Goal: Task Accomplishment & Management: Complete application form

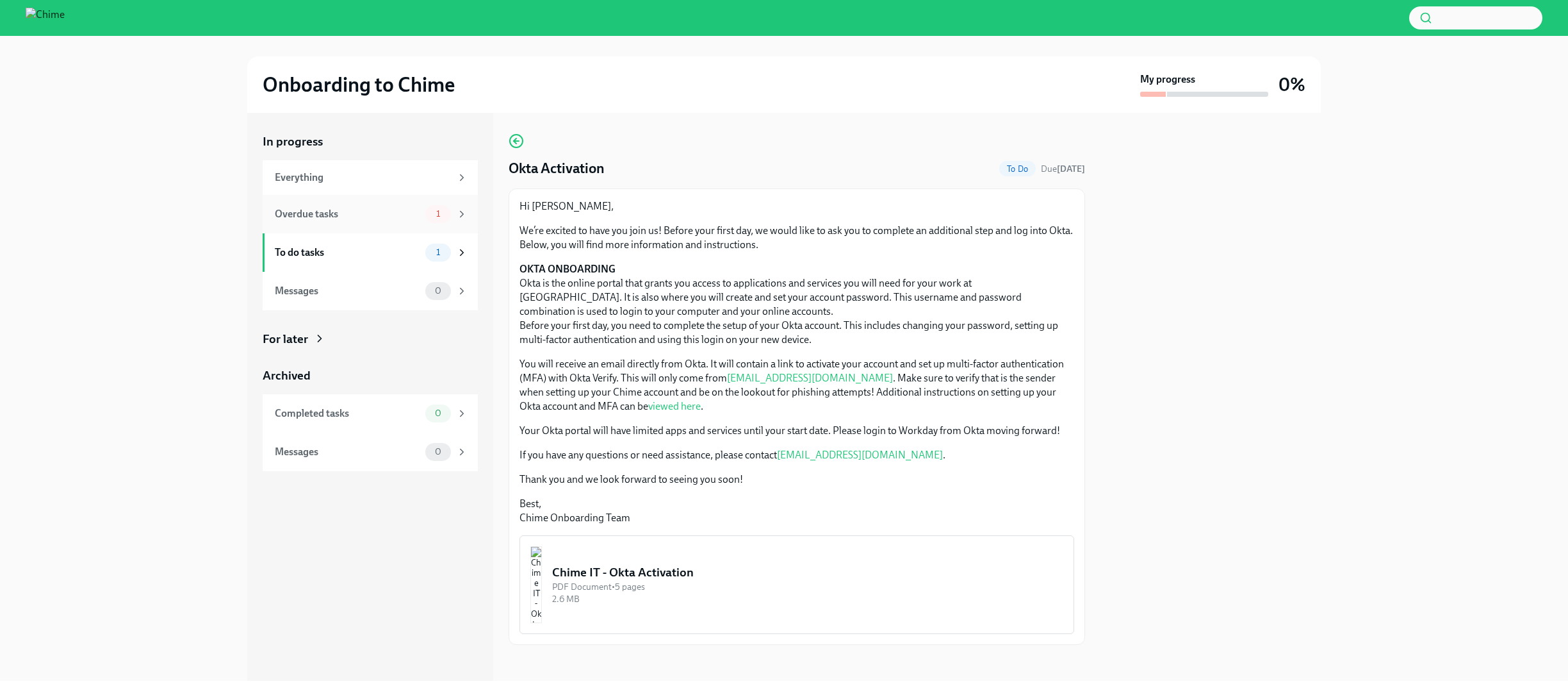
click at [328, 210] on div "Overdue tasks" at bounding box center [348, 213] width 145 height 14
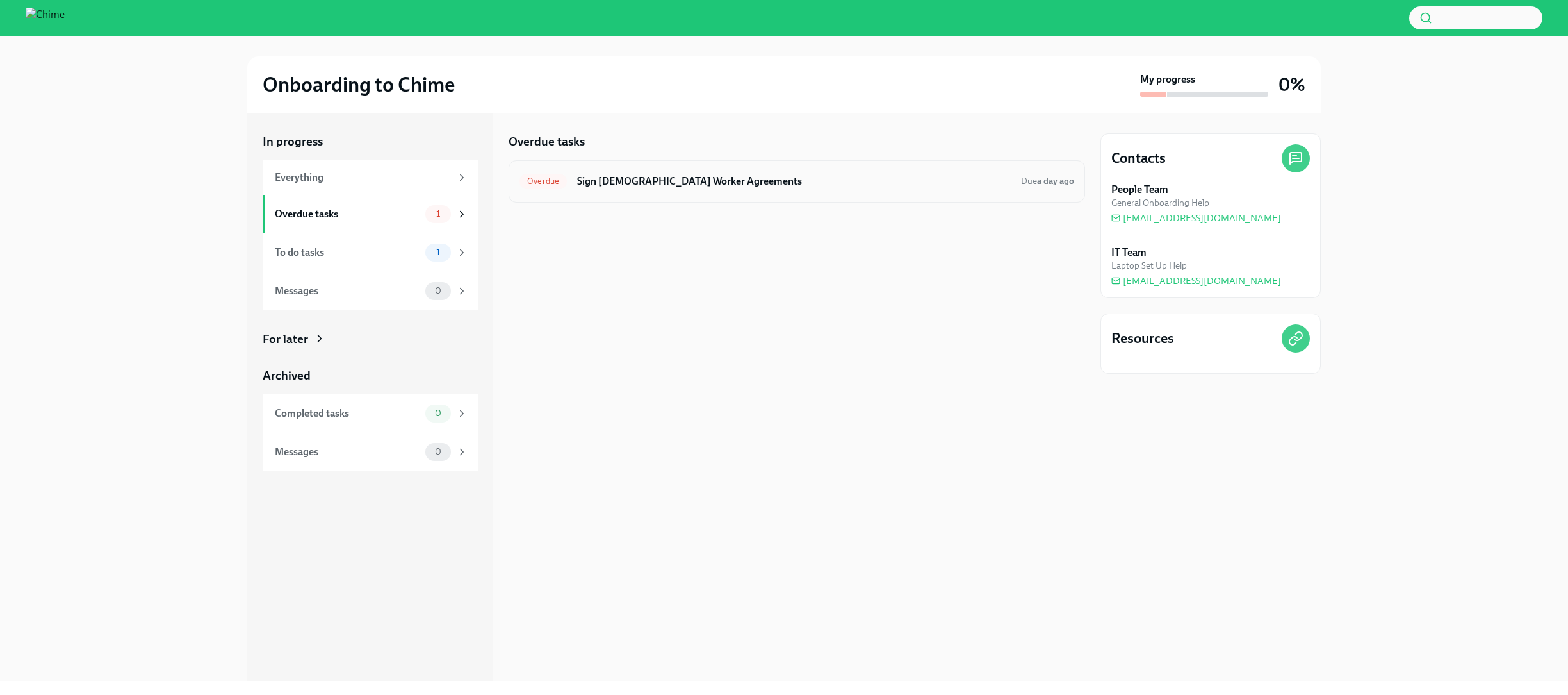
click at [617, 186] on h6 "Sign [DEMOGRAPHIC_DATA] Worker Agreements" at bounding box center [793, 181] width 433 height 14
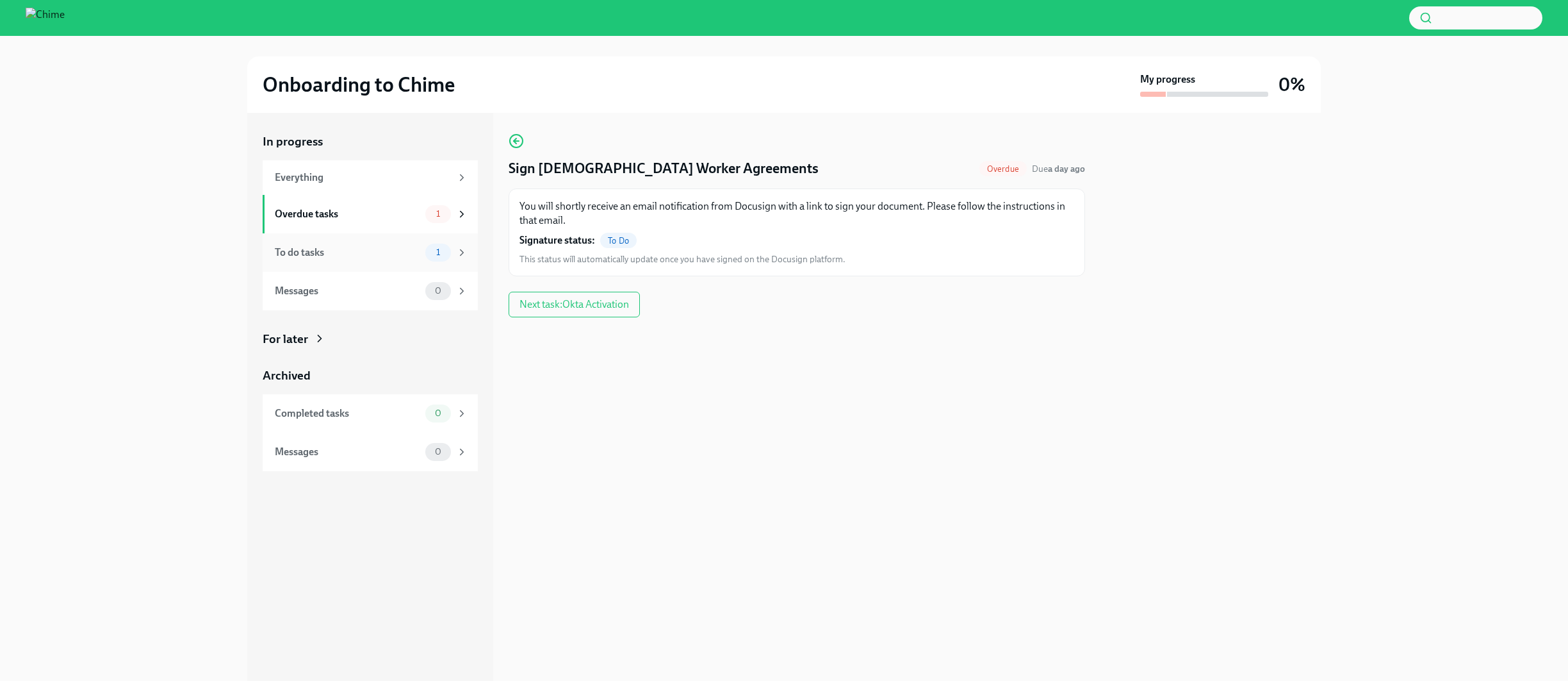
click at [381, 245] on div "To do tasks" at bounding box center [348, 252] width 145 height 14
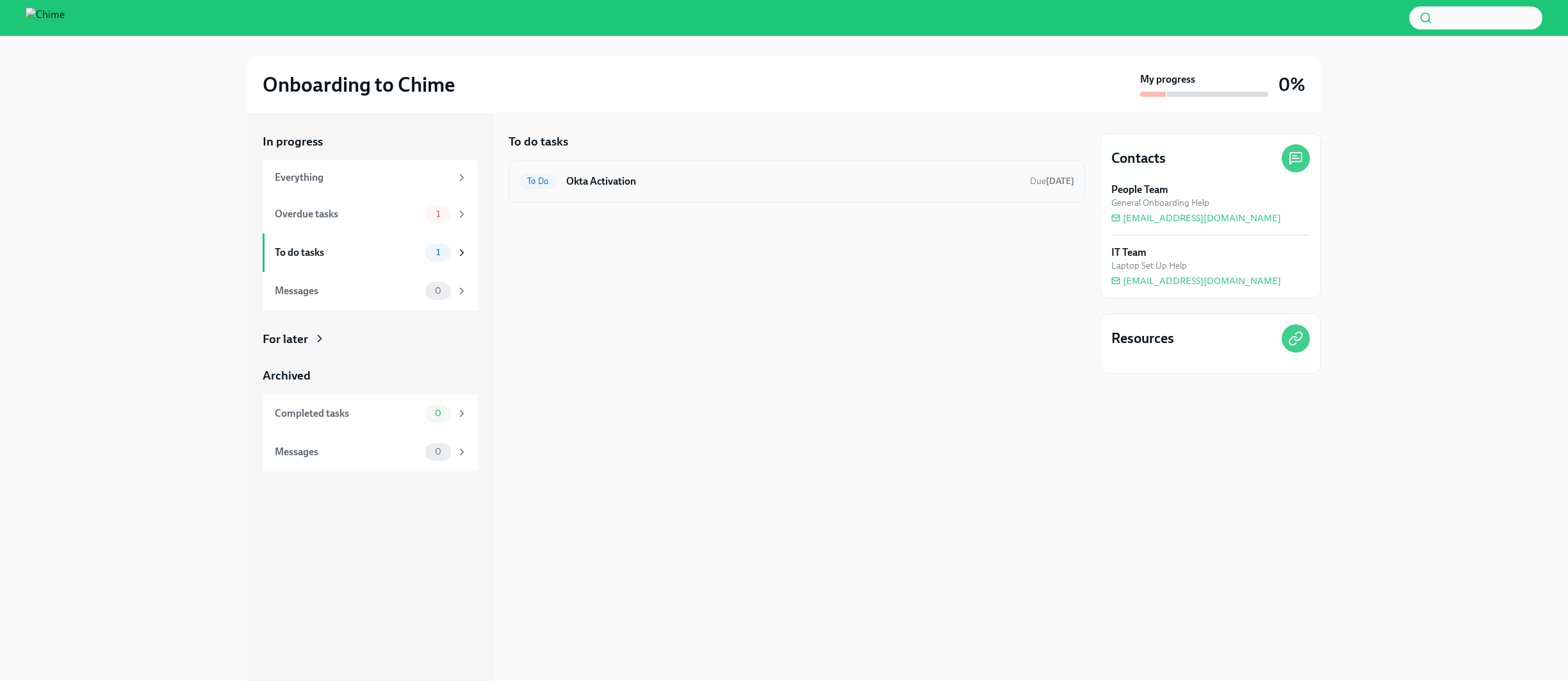
click at [623, 179] on h6 "Okta Activation" at bounding box center [793, 181] width 454 height 14
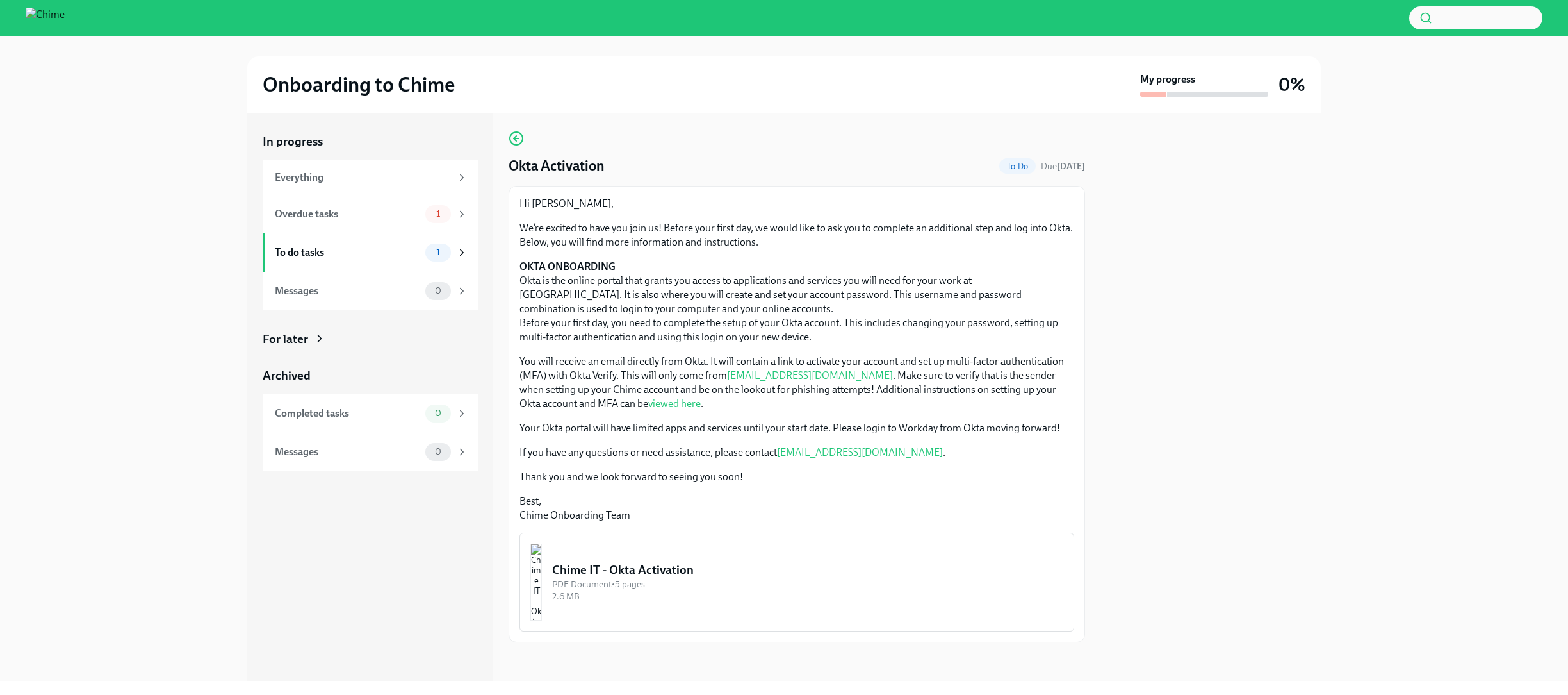
scroll to position [5, 0]
click at [542, 565] on img "button" at bounding box center [536, 579] width 11 height 77
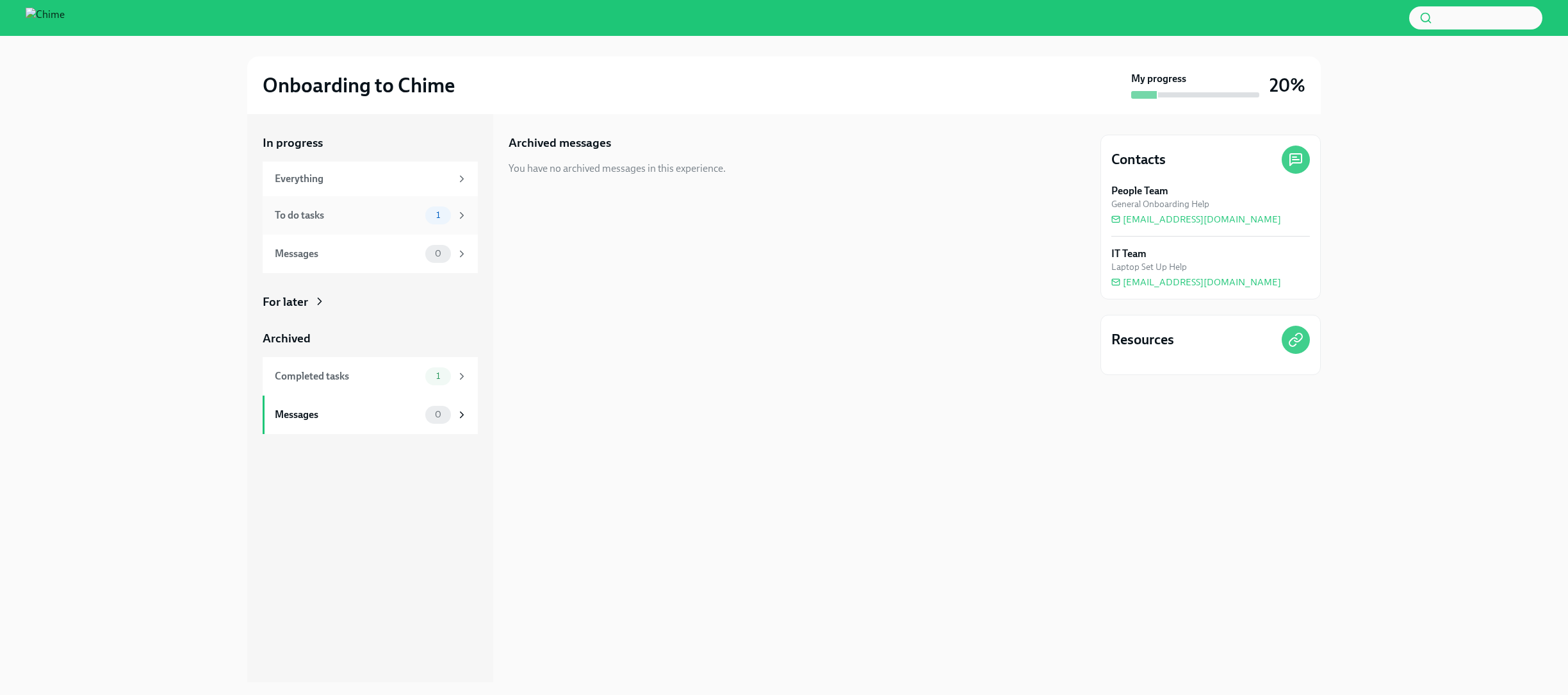
click at [335, 211] on div "To do tasks" at bounding box center [348, 215] width 145 height 14
click at [755, 186] on h6 "Okta Activation" at bounding box center [793, 182] width 454 height 14
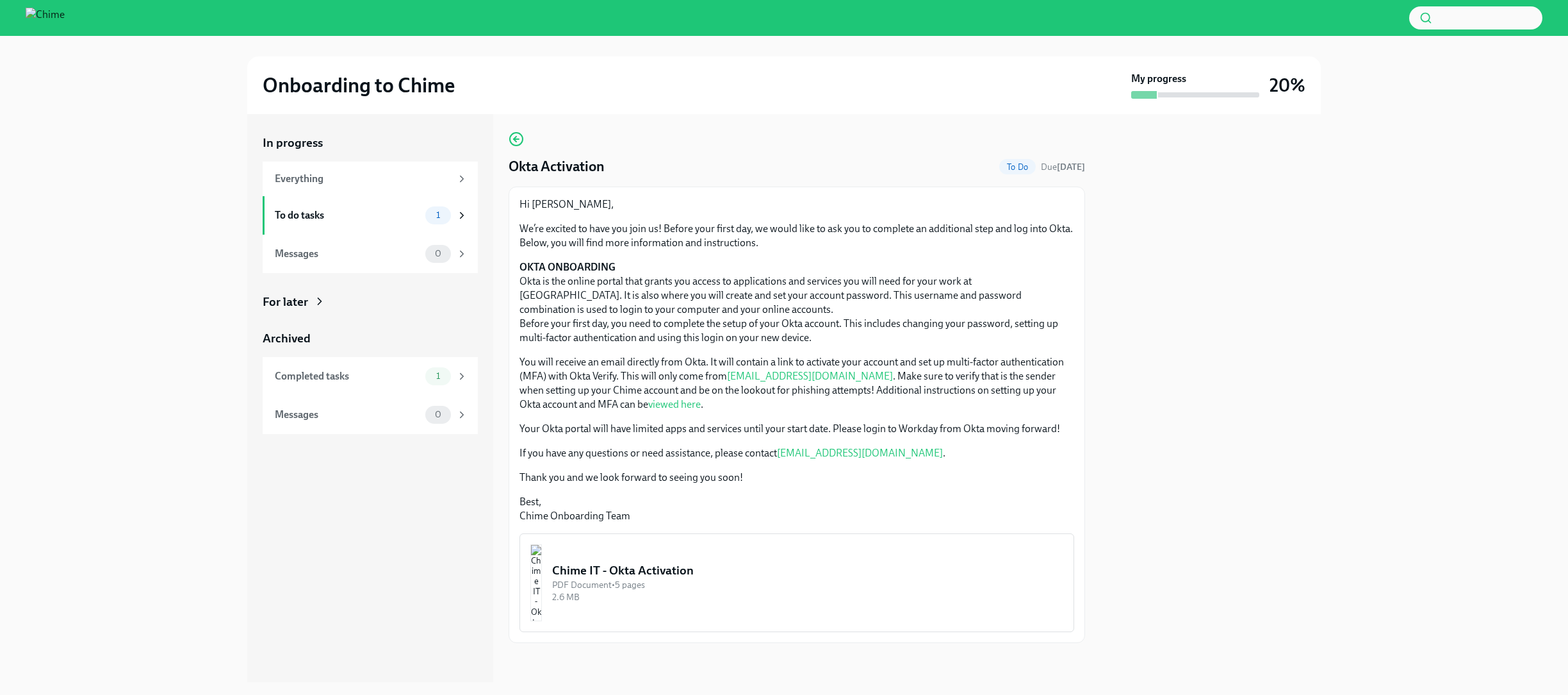
scroll to position [5, 0]
